Goal: Communication & Community: Connect with others

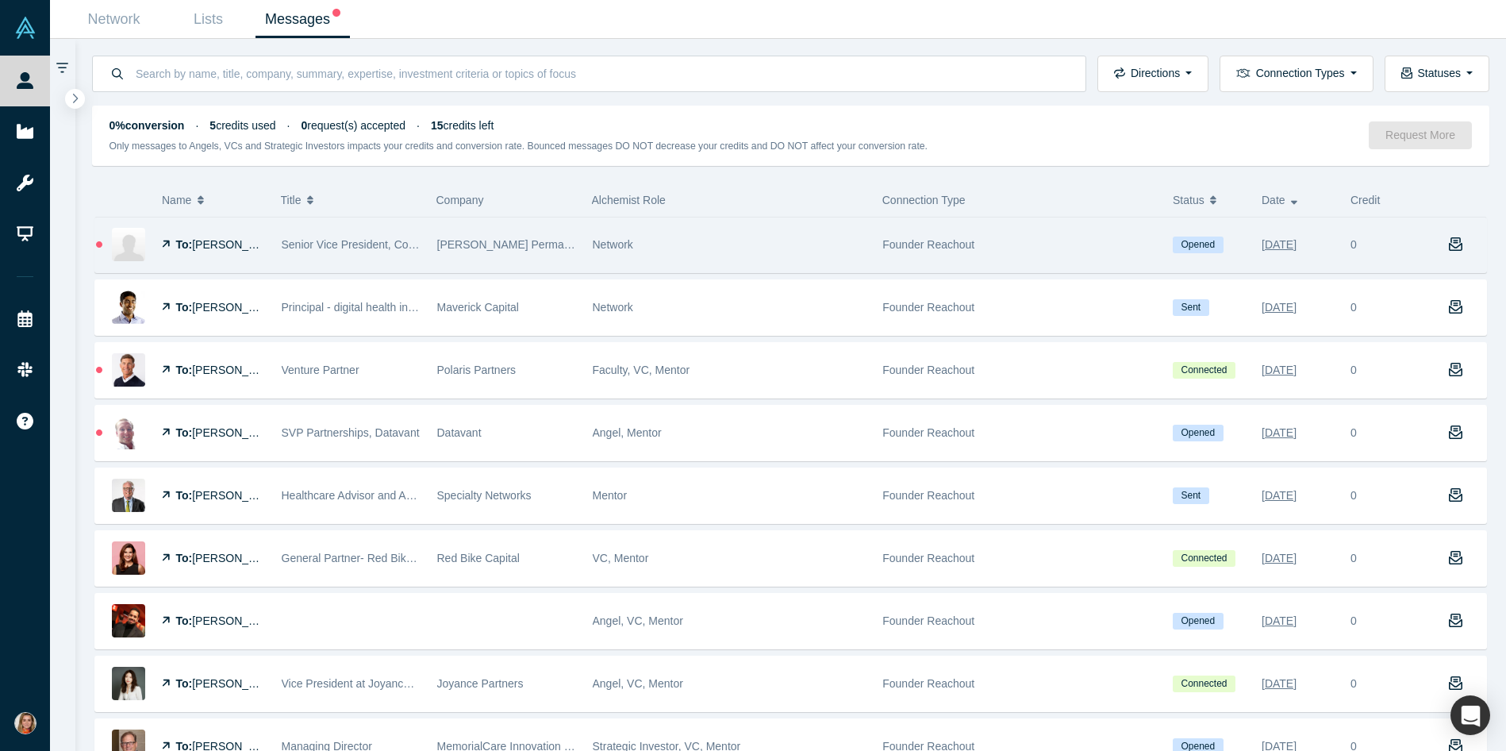
click at [221, 244] on span "Chris Grant" at bounding box center [237, 244] width 91 height 13
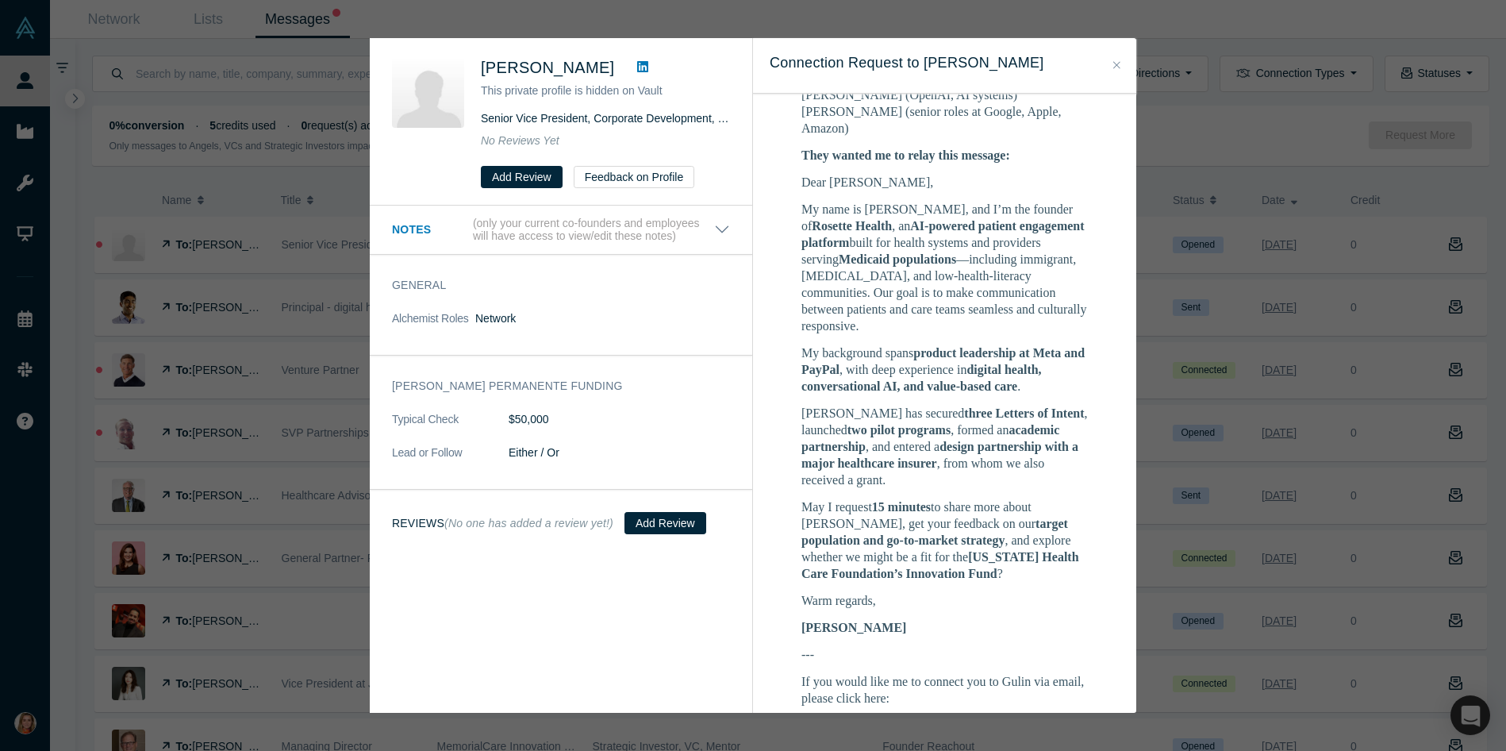
scroll to position [1340, 0]
click at [1113, 63] on icon "Close" at bounding box center [1116, 65] width 7 height 11
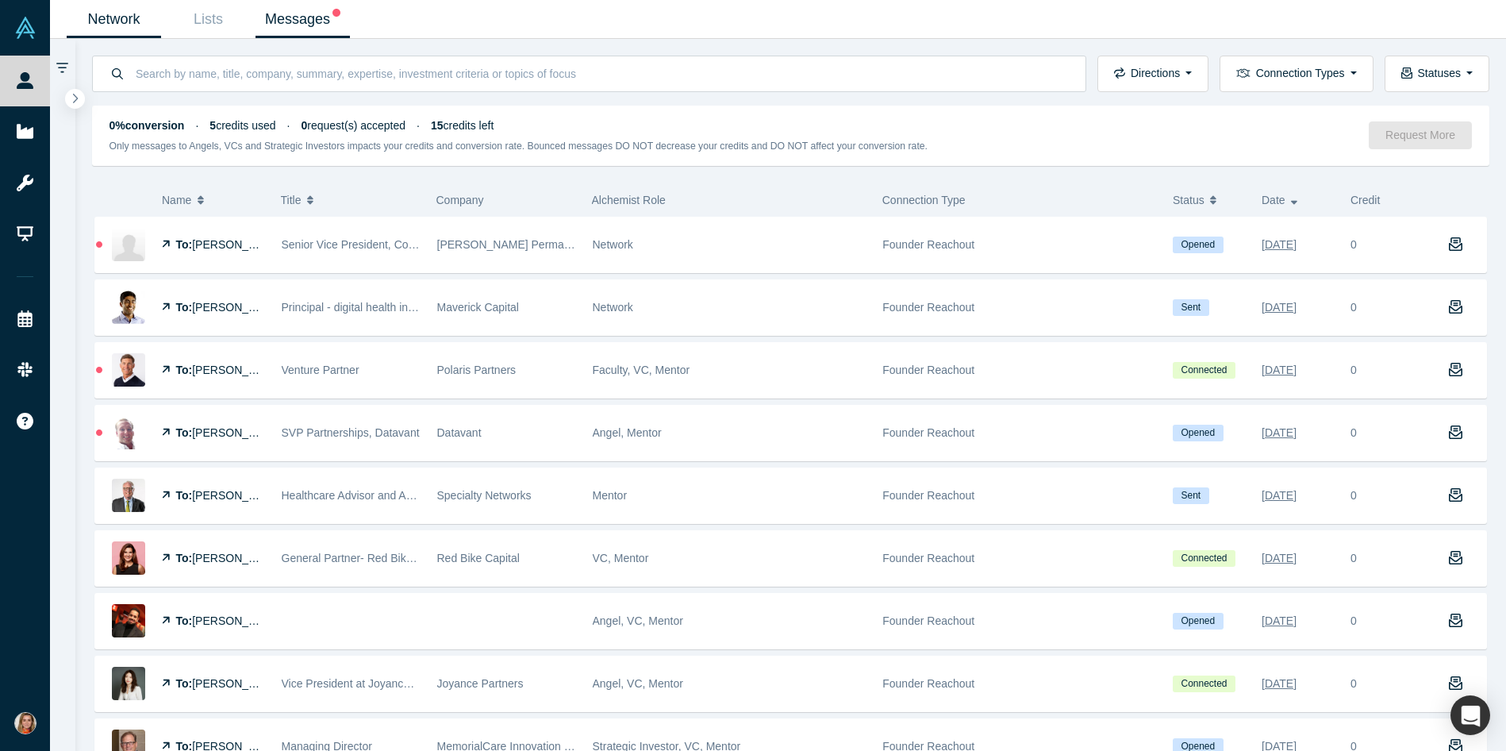
click at [122, 24] on link "Network" at bounding box center [114, 19] width 94 height 37
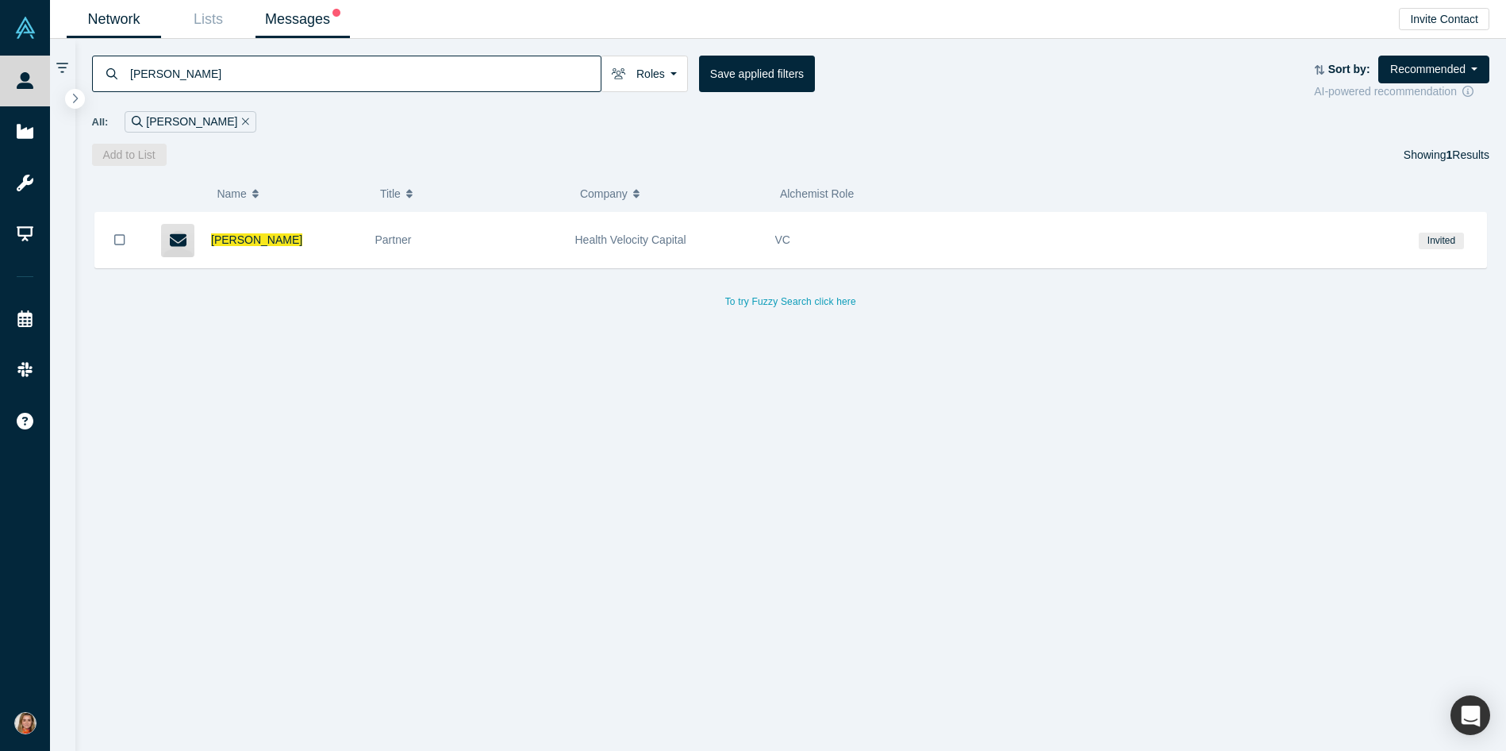
click at [275, 24] on link "Messages" at bounding box center [303, 19] width 94 height 37
